Goal: Find specific page/section: Find specific page/section

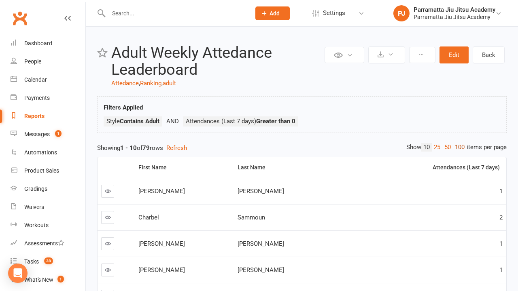
click at [457, 147] on link "100" at bounding box center [459, 147] width 14 height 8
